Goal: Communication & Community: Answer question/provide support

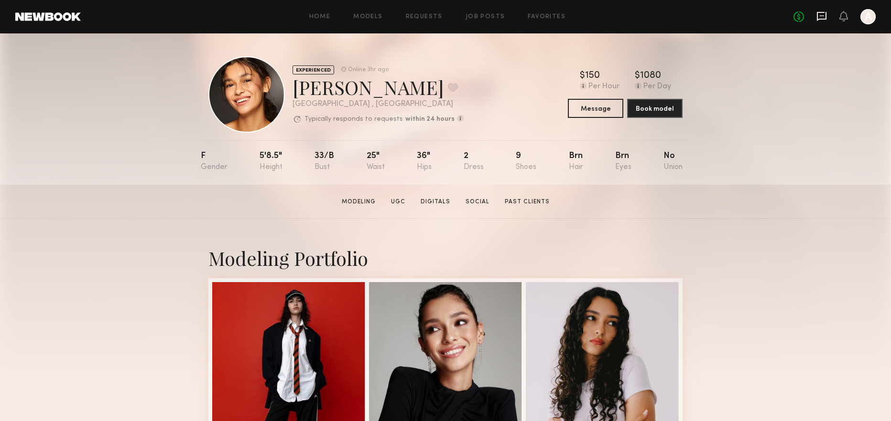
click at [822, 16] on icon at bounding box center [821, 15] width 4 height 1
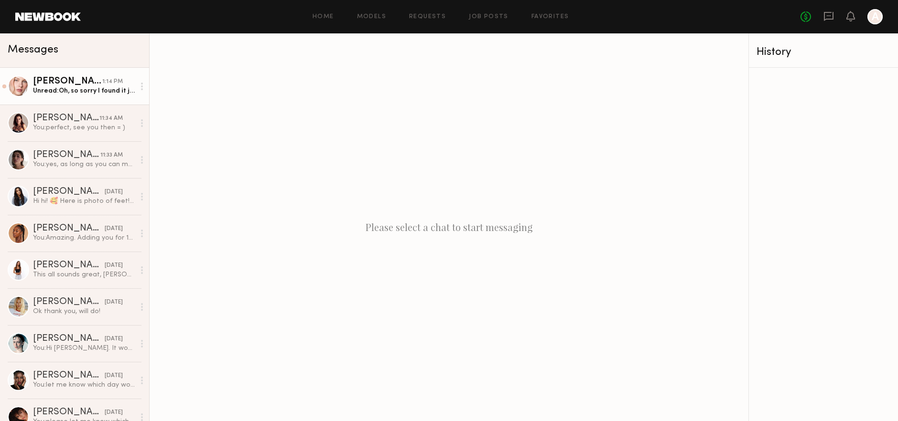
click at [79, 88] on div "Unread: Oh, so sorry I found it just now in the previous messages" at bounding box center [84, 90] width 102 height 9
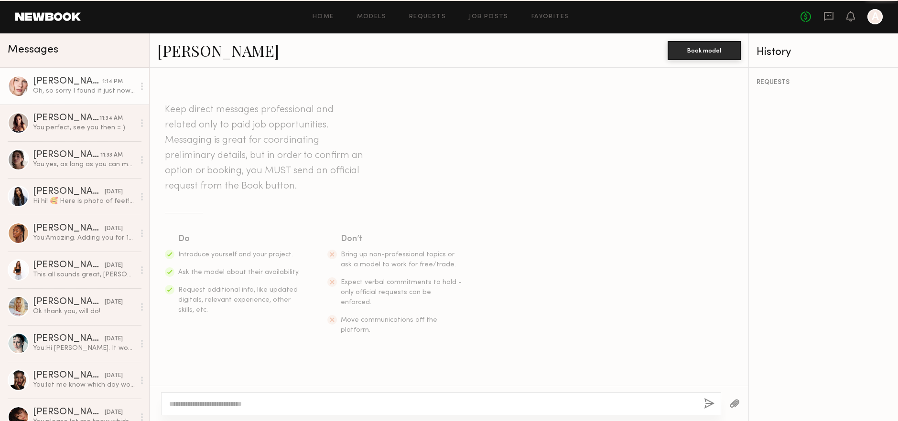
scroll to position [908, 0]
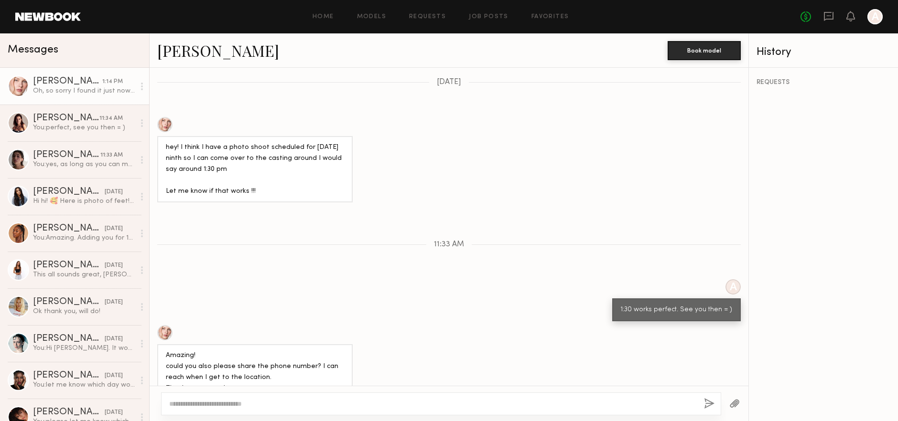
drag, startPoint x: 210, startPoint y: 366, endPoint x: 312, endPoint y: 366, distance: 102.2
click at [311, 410] on div "Oh, so sorry I found it just now in the previous messages" at bounding box center [255, 421] width 178 height 22
drag, startPoint x: 179, startPoint y: 328, endPoint x: 247, endPoint y: 328, distance: 68.3
click at [238, 351] on div "Amazing! could you also please share the phone number? I can reach when I get t…" at bounding box center [255, 373] width 178 height 44
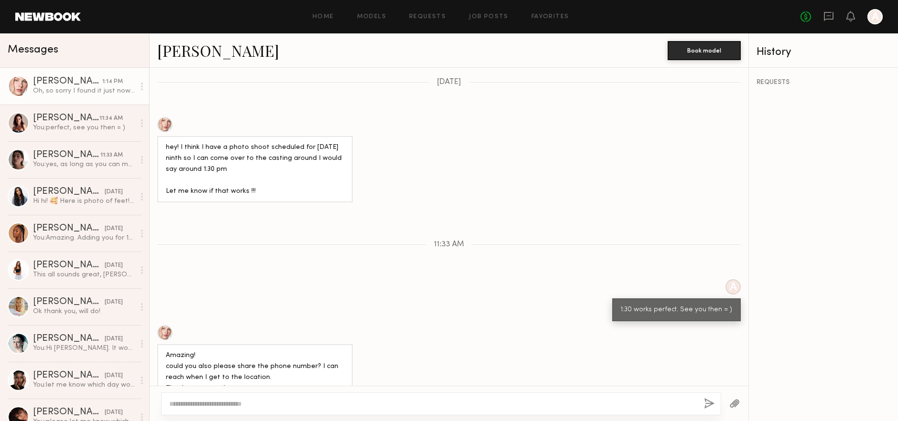
click at [247, 351] on div "Amazing! could you also please share the phone number? I can reach when I get t…" at bounding box center [255, 373] width 178 height 44
click at [249, 351] on div "Amazing! could you also please share the phone number? I can reach when I get t…" at bounding box center [255, 373] width 178 height 44
click at [224, 404] on textarea at bounding box center [432, 404] width 527 height 10
type textarea "**********"
click at [713, 403] on button "button" at bounding box center [709, 404] width 11 height 12
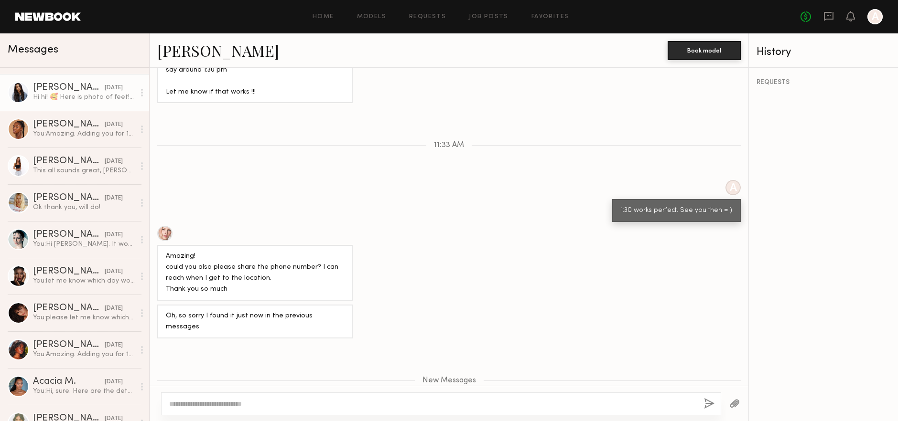
scroll to position [0, 0]
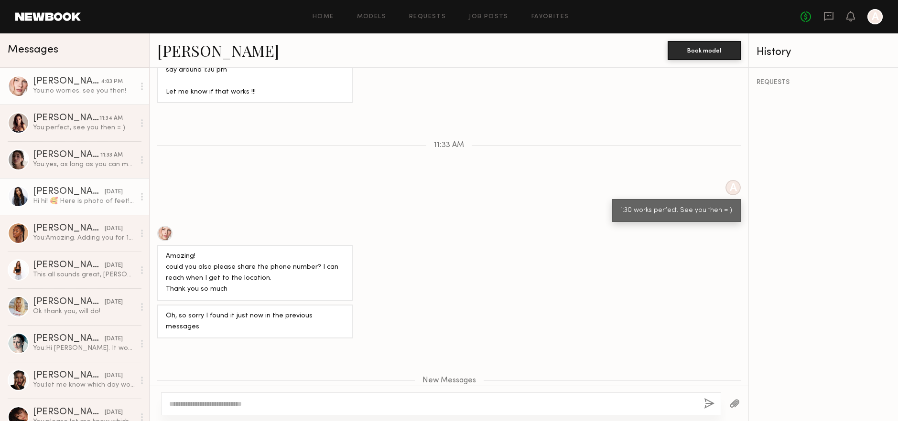
click at [88, 204] on div "Hi hi! 🥰 Here is photo of feet! Let me know if you need more ❤️" at bounding box center [84, 201] width 102 height 9
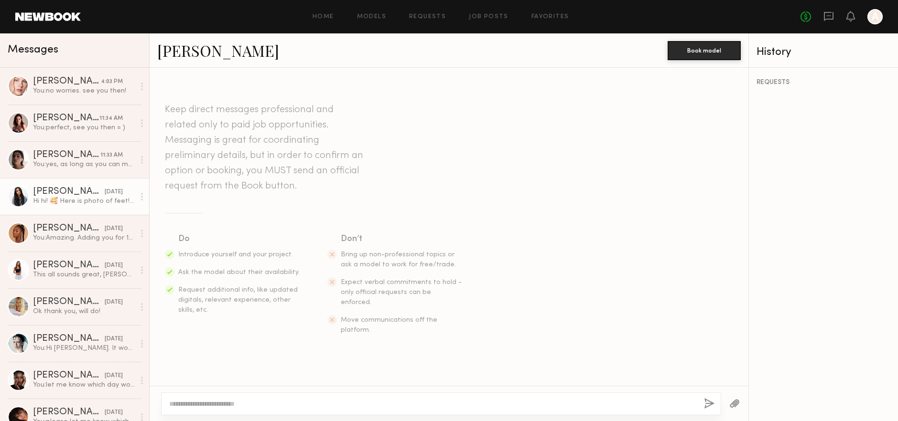
scroll to position [1135, 0]
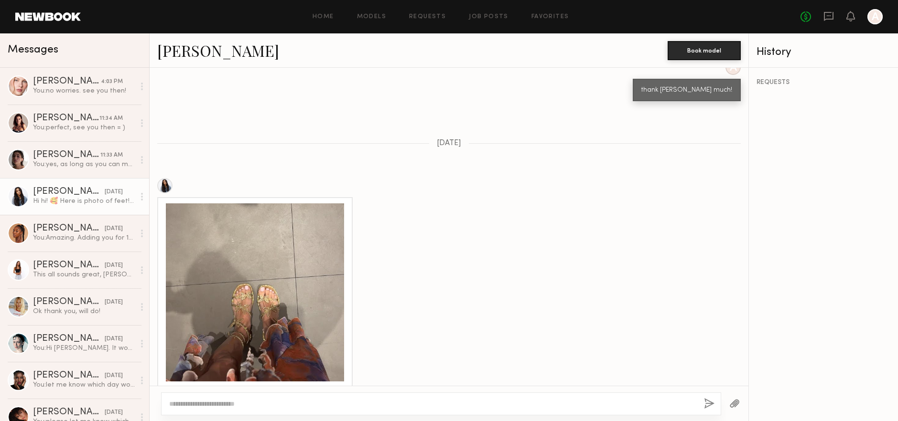
click at [220, 404] on textarea at bounding box center [432, 404] width 527 height 10
type textarea "**********"
click at [709, 405] on button "button" at bounding box center [709, 404] width 11 height 12
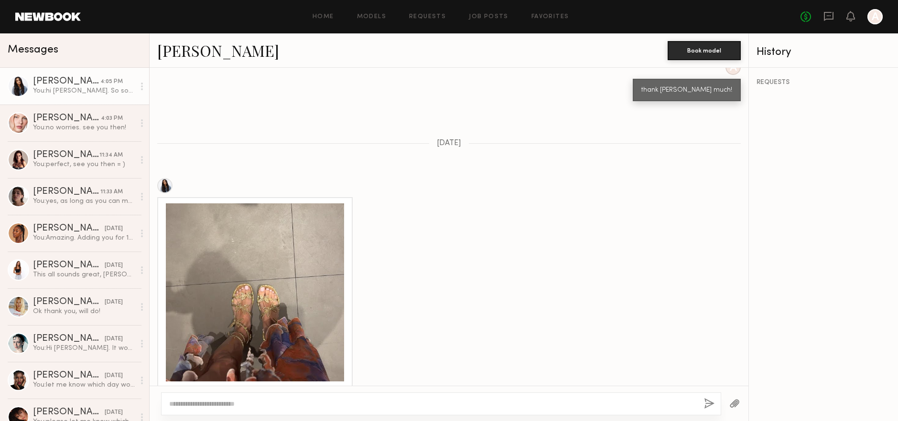
scroll to position [1318, 0]
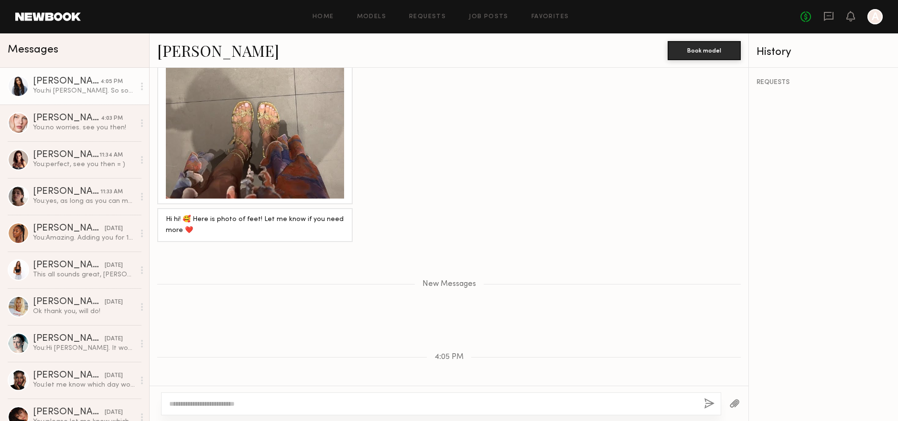
drag, startPoint x: 644, startPoint y: 359, endPoint x: 708, endPoint y: 365, distance: 64.4
click at [708, 398] on div "hi Brianna. So sorry, is it possible to get an angle from the front where I can…" at bounding box center [643, 414] width 178 height 33
drag, startPoint x: 698, startPoint y: 367, endPoint x: 518, endPoint y: 353, distance: 180.2
click at [519, 392] on div "hi Brianna. So sorry, is it possible to get an angle from the front where I can…" at bounding box center [449, 414] width 599 height 45
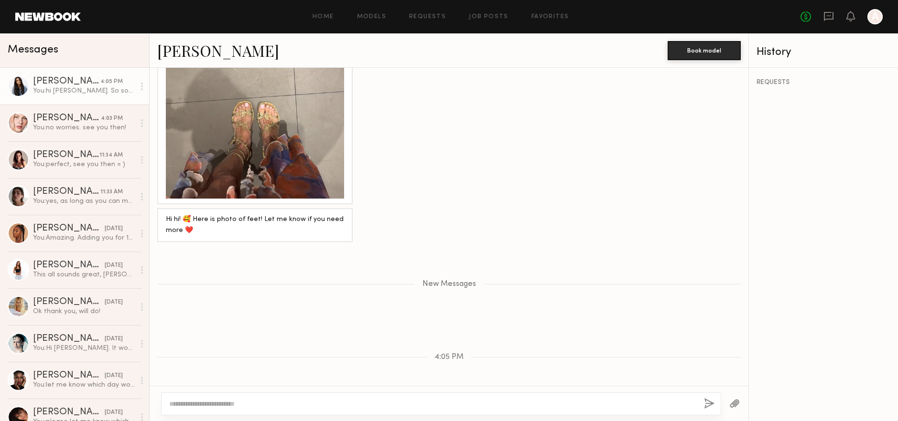
click at [594, 398] on div "hi Brianna. So sorry, is it possible to get an angle from the front where I can…" at bounding box center [643, 414] width 178 height 33
click at [163, 51] on link "Brianna G." at bounding box center [218, 50] width 122 height 21
click at [70, 133] on link "Anastasiia M. 4:03 PM You: no worries. see you then!" at bounding box center [74, 123] width 149 height 37
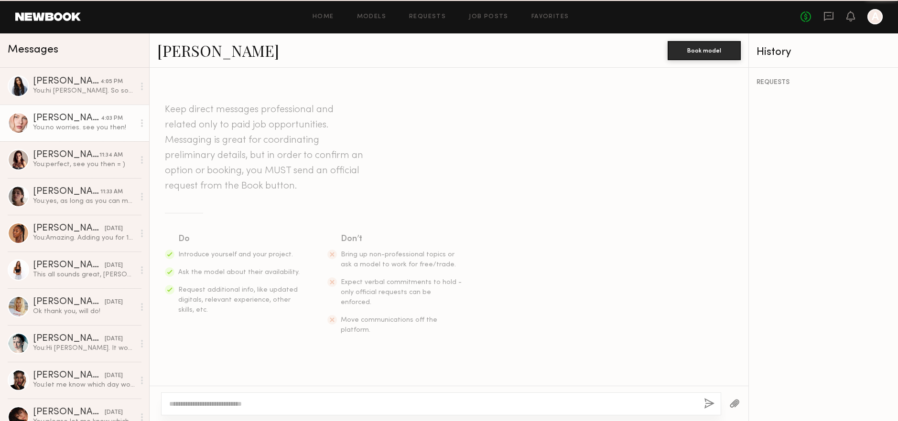
scroll to position [934, 0]
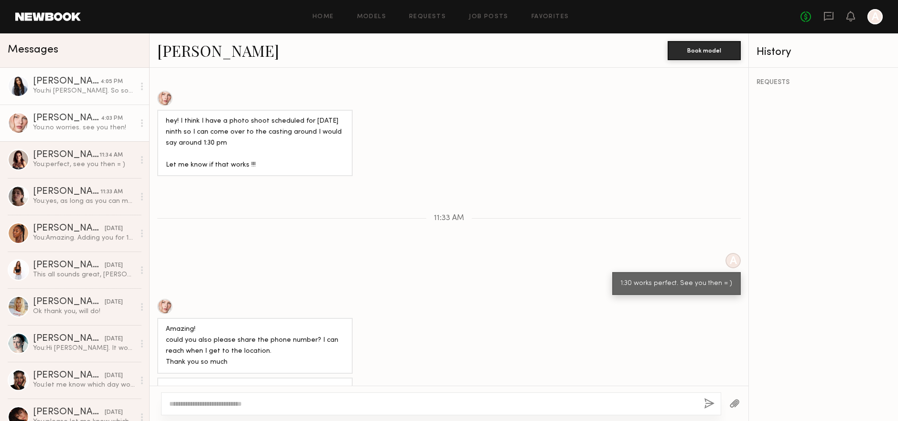
click at [63, 92] on div "You: hi Brianna. So sorry, is it possible to get an angle from the front where …" at bounding box center [84, 90] width 102 height 9
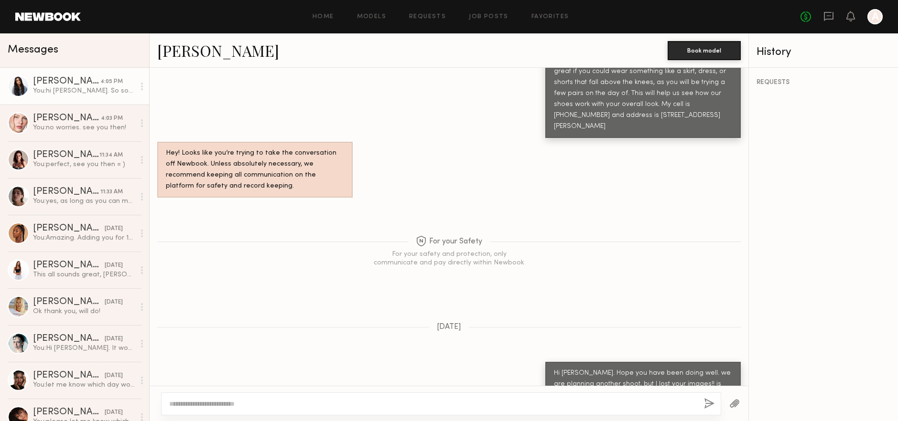
scroll to position [1245, 0]
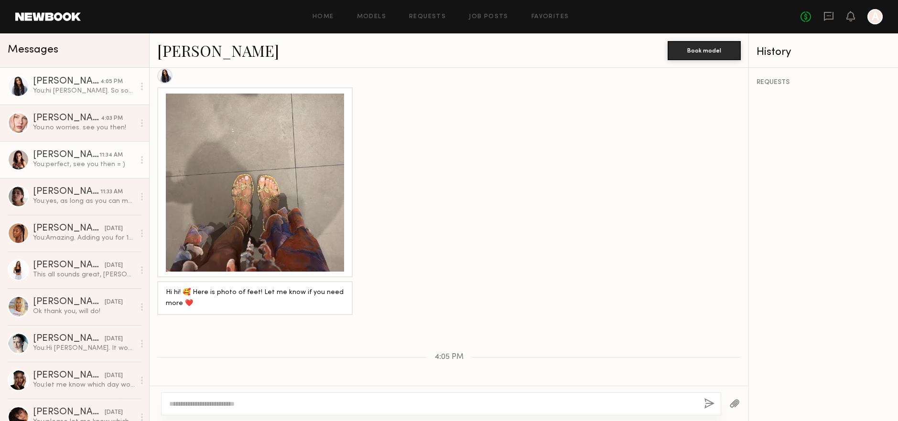
click at [87, 159] on div "Sofi S." at bounding box center [66, 155] width 66 height 10
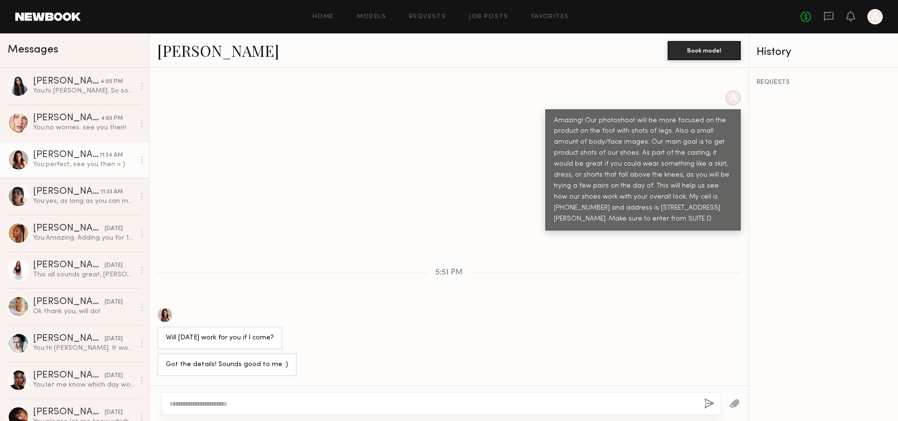
scroll to position [768, 0]
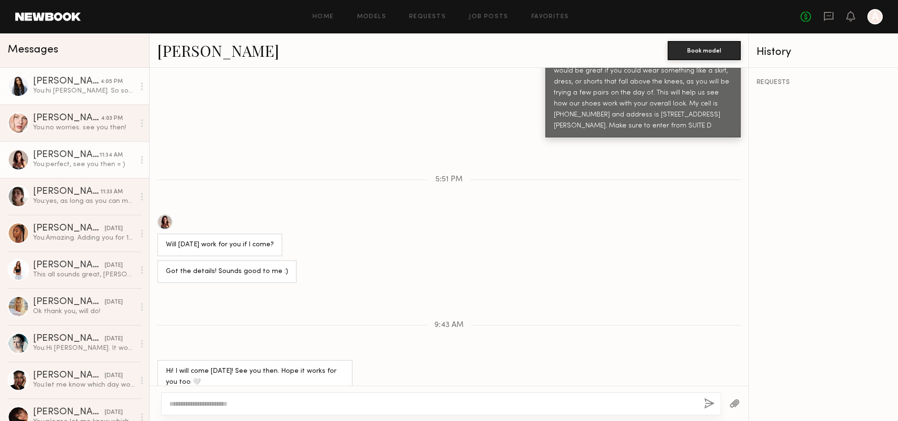
click at [60, 90] on div "You: hi Brianna. So sorry, is it possible to get an angle from the front where …" at bounding box center [84, 90] width 102 height 9
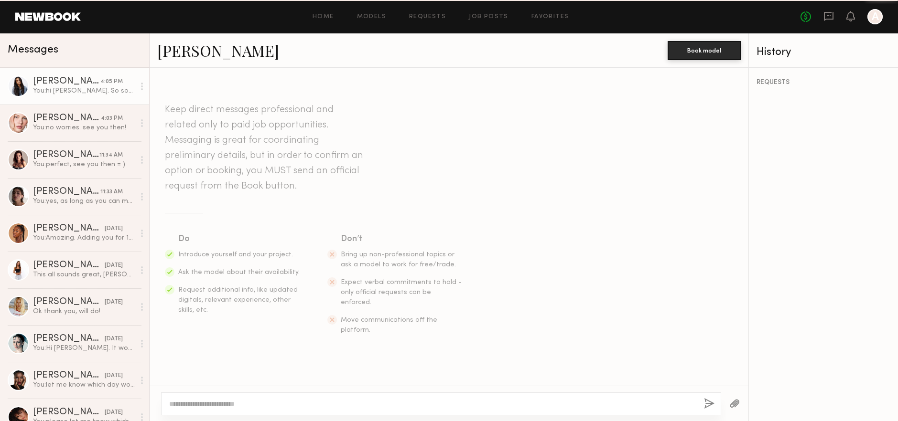
scroll to position [1245, 0]
